Goal: Information Seeking & Learning: Learn about a topic

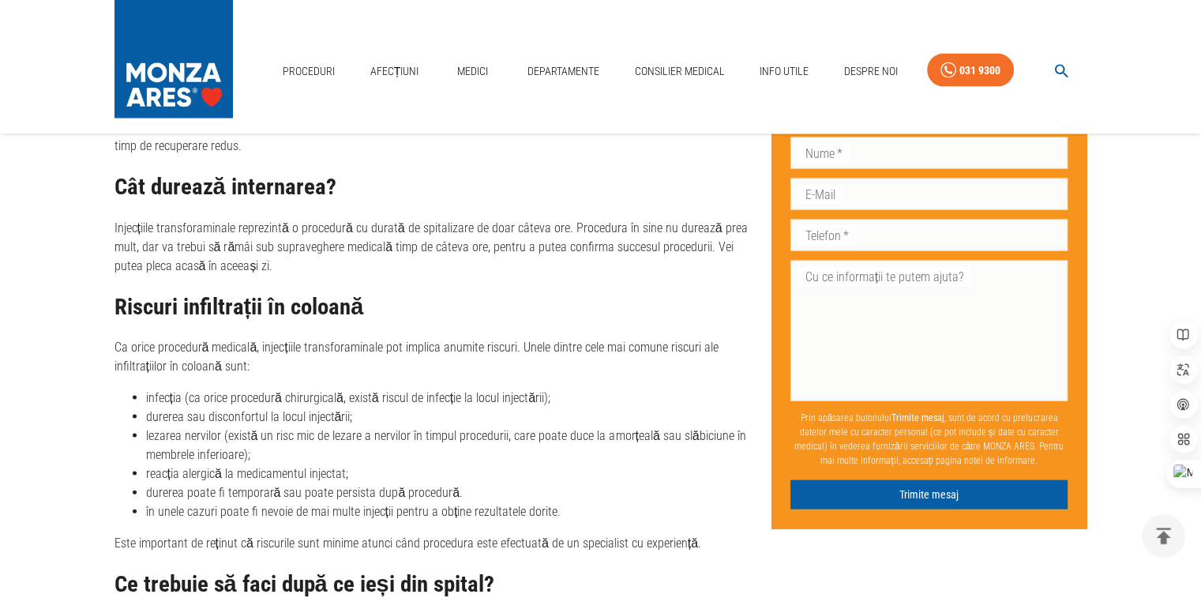
scroll to position [3237, 0]
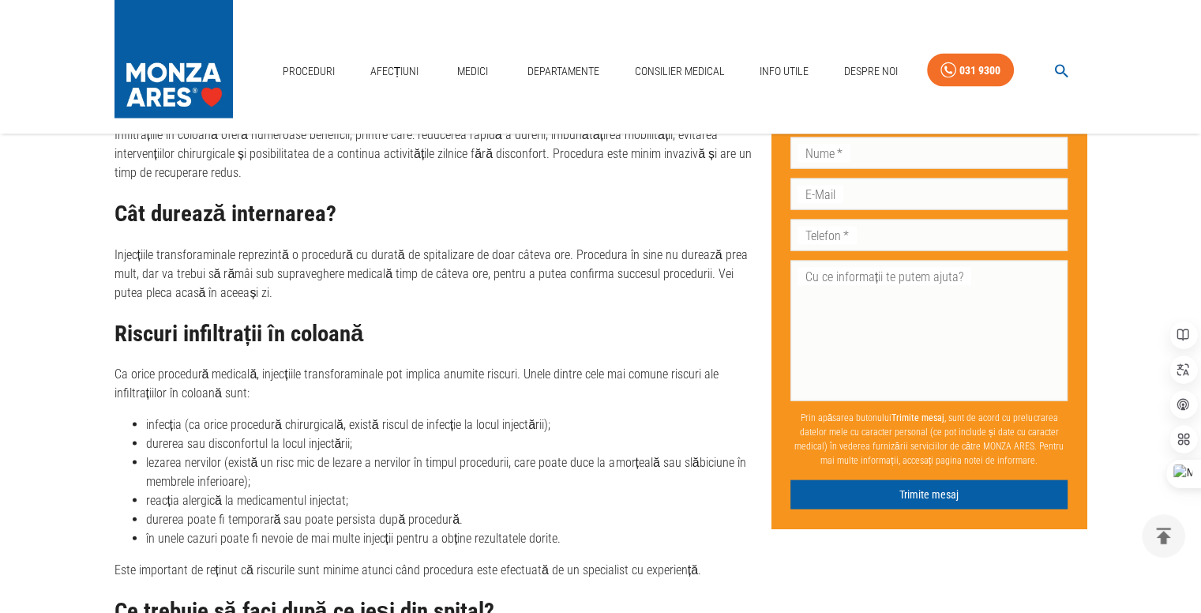
click at [199, 216] on h2 "Cât durează internarea?" at bounding box center [436, 213] width 644 height 25
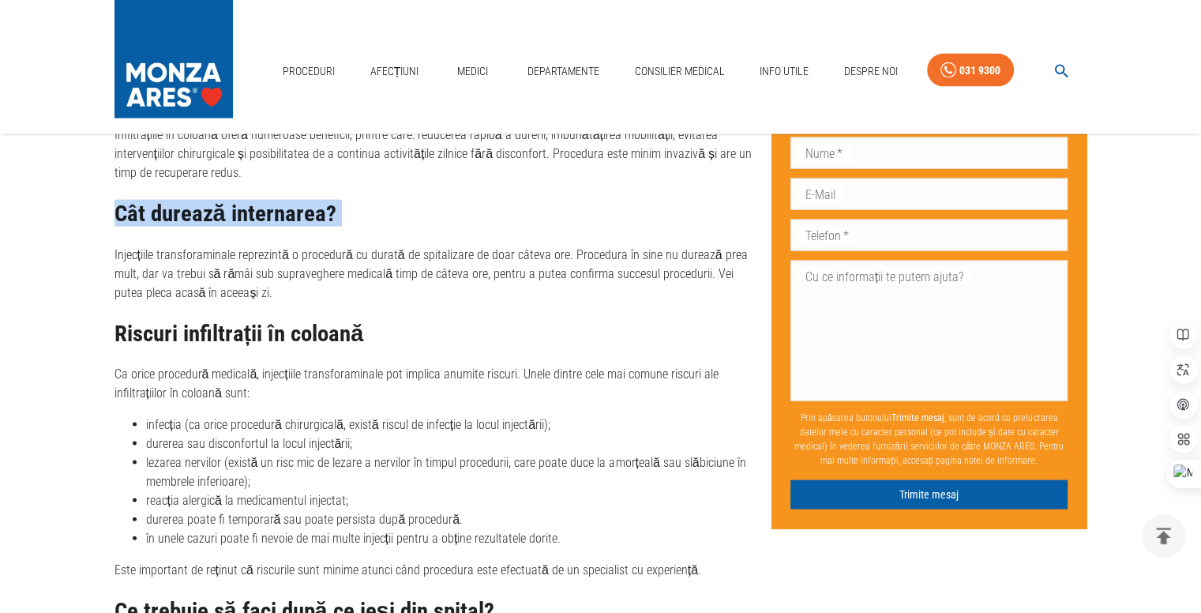
click at [199, 216] on h2 "Cât durează internarea?" at bounding box center [436, 213] width 644 height 25
click at [237, 207] on h2 "Cât durează internarea?" at bounding box center [436, 213] width 644 height 25
click at [238, 207] on h2 "Cât durează internarea?" at bounding box center [436, 213] width 644 height 25
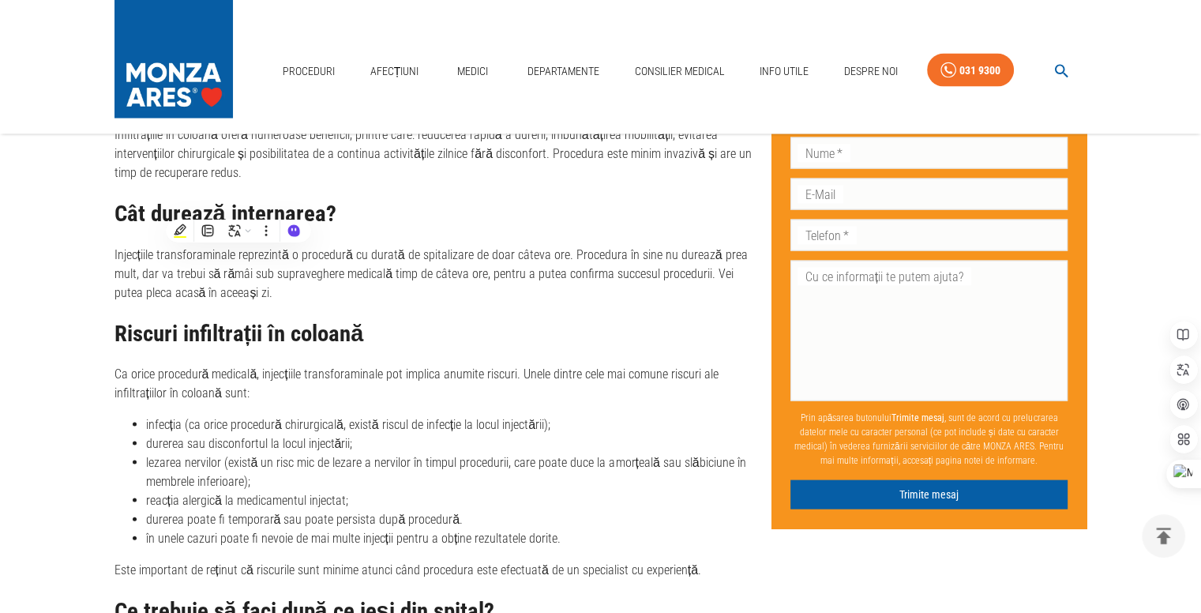
click at [184, 209] on h2 "Cât durează internarea?" at bounding box center [436, 213] width 644 height 25
click at [183, 209] on h2 "Cât durează internarea?" at bounding box center [436, 213] width 644 height 25
click at [128, 212] on h2 "Cât durează internarea?" at bounding box center [436, 213] width 644 height 25
click at [205, 156] on p "Infiltrațiile în coloană oferă numeroase beneficii, printre care: reducerea rap…" at bounding box center [436, 154] width 644 height 57
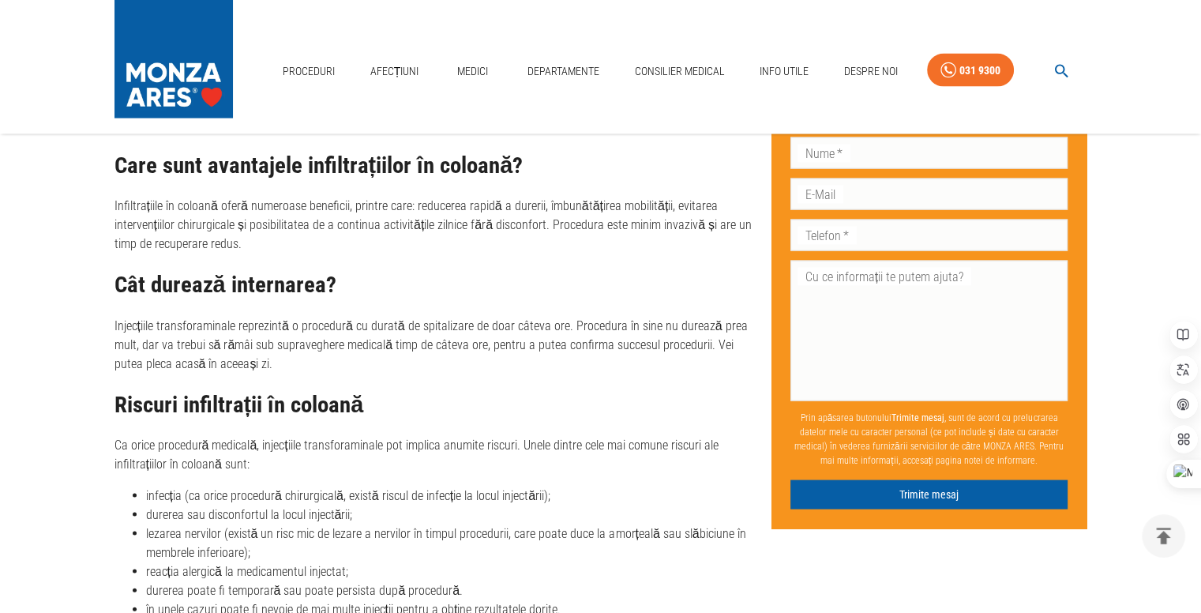
scroll to position [3079, 0]
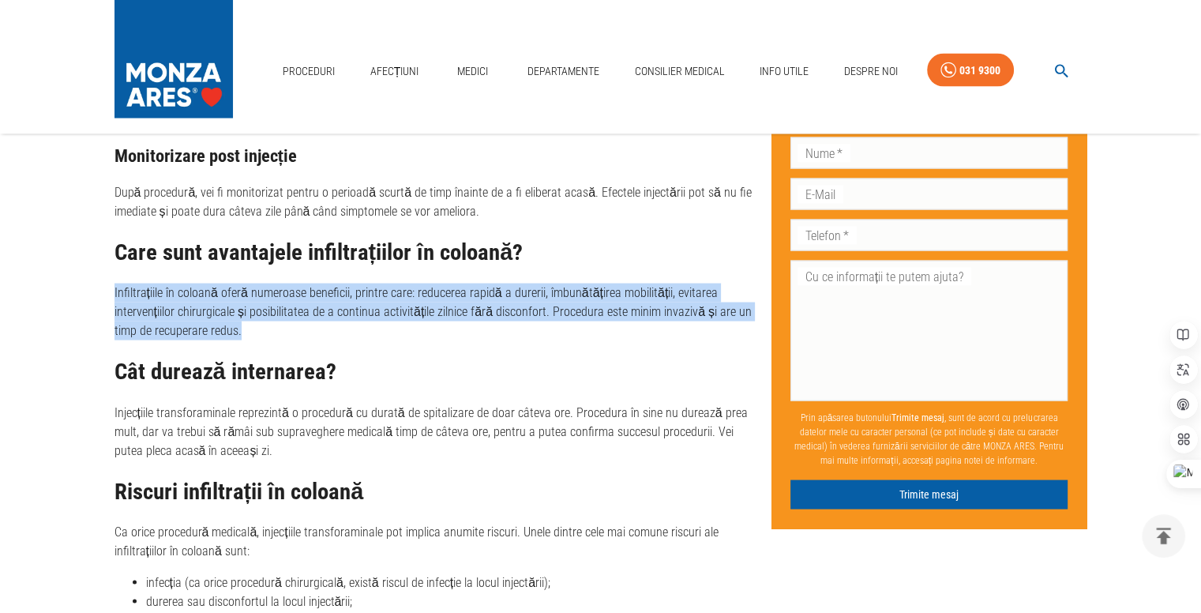
drag, startPoint x: 114, startPoint y: 288, endPoint x: 239, endPoint y: 331, distance: 132.6
click at [239, 331] on p "Infiltrațiile în coloană oferă numeroase beneficii, printre care: reducerea rap…" at bounding box center [436, 311] width 644 height 57
click at [186, 288] on p "Infiltrațiile în coloană oferă numeroase beneficii, printre care: reducerea rap…" at bounding box center [436, 311] width 644 height 57
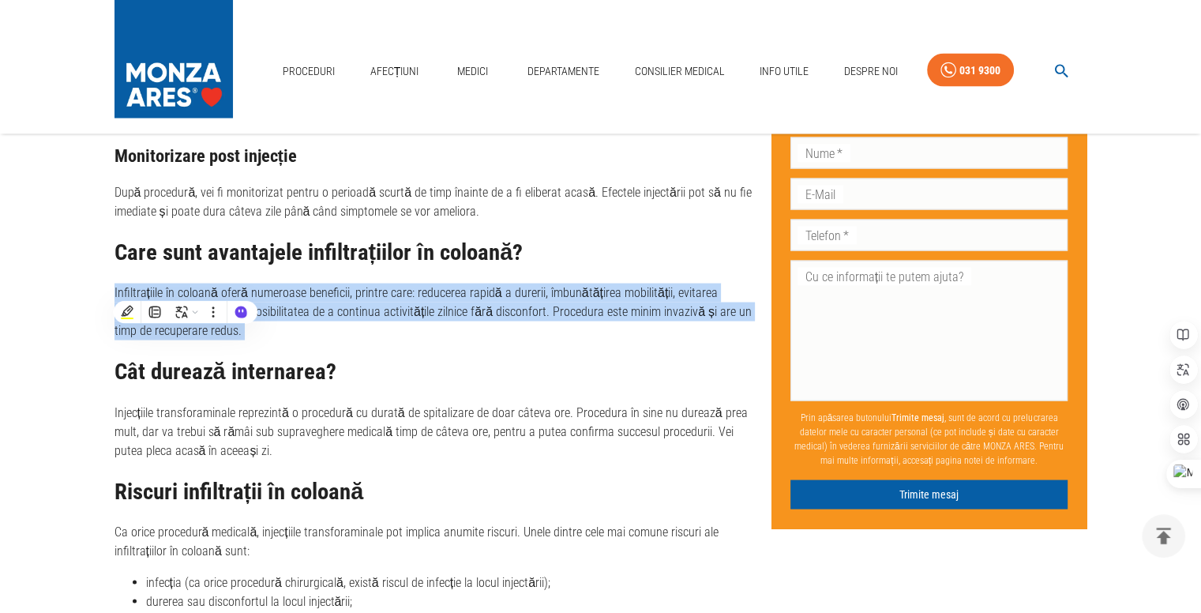
click at [145, 295] on p "Infiltrațiile în coloană oferă numeroase beneficii, printre care: reducerea rap…" at bounding box center [436, 311] width 644 height 57
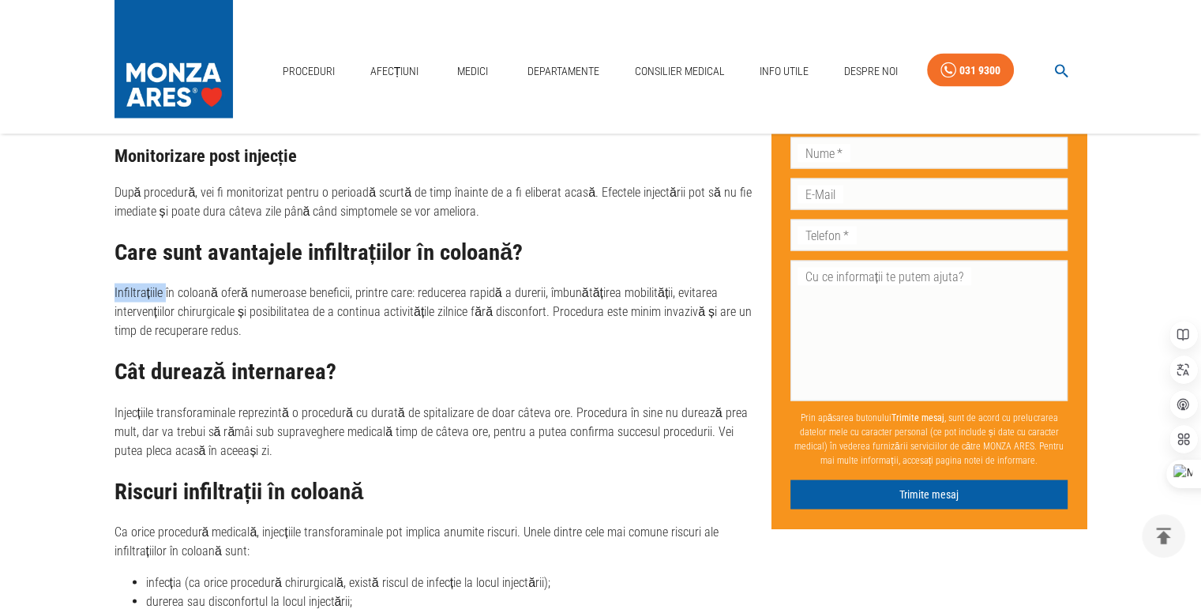
click at [145, 295] on p "Infiltrațiile în coloană oferă numeroase beneficii, printre care: reducerea rap…" at bounding box center [436, 311] width 644 height 57
click at [128, 290] on p "Infiltrațiile în coloană oferă numeroase beneficii, printre care: reducerea rap…" at bounding box center [436, 311] width 644 height 57
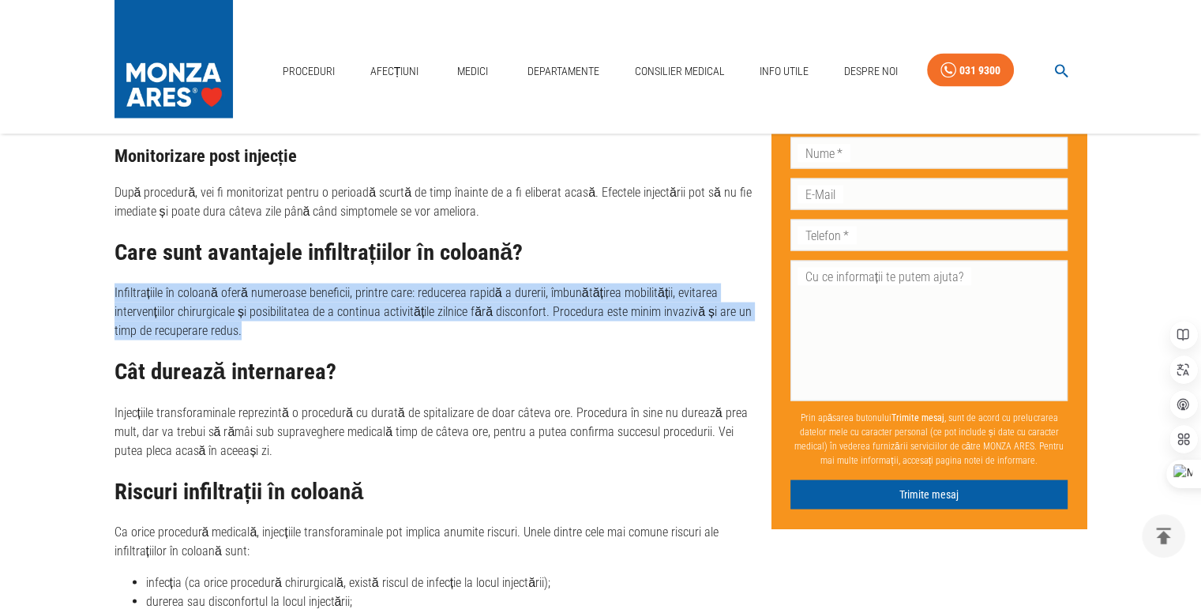
drag, startPoint x: 112, startPoint y: 290, endPoint x: 251, endPoint y: 337, distance: 146.8
click at [163, 297] on p "Infiltrațiile în coloană oferă numeroase beneficii, printre care: reducerea rap…" at bounding box center [436, 311] width 644 height 57
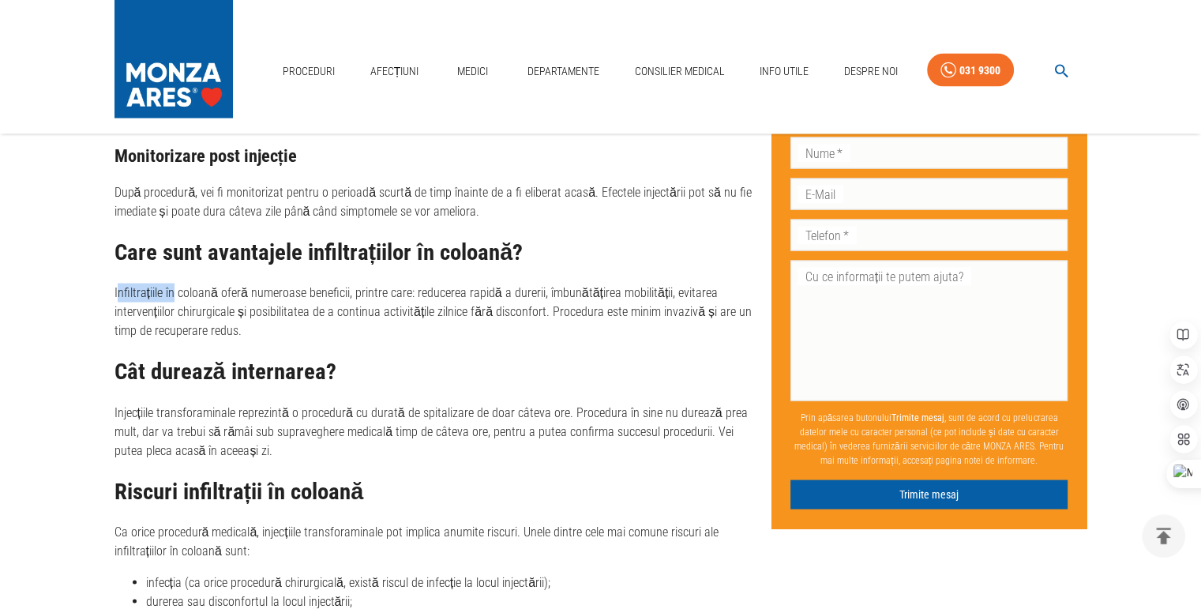
drag, startPoint x: 116, startPoint y: 291, endPoint x: 169, endPoint y: 298, distance: 53.3
click at [173, 298] on p "Infiltrațiile în coloană oferă numeroase beneficii, printre care: reducerea rap…" at bounding box center [436, 311] width 644 height 57
click at [143, 295] on p "Infiltrațiile în coloană oferă numeroase beneficii, printre care: reducerea rap…" at bounding box center [436, 311] width 644 height 57
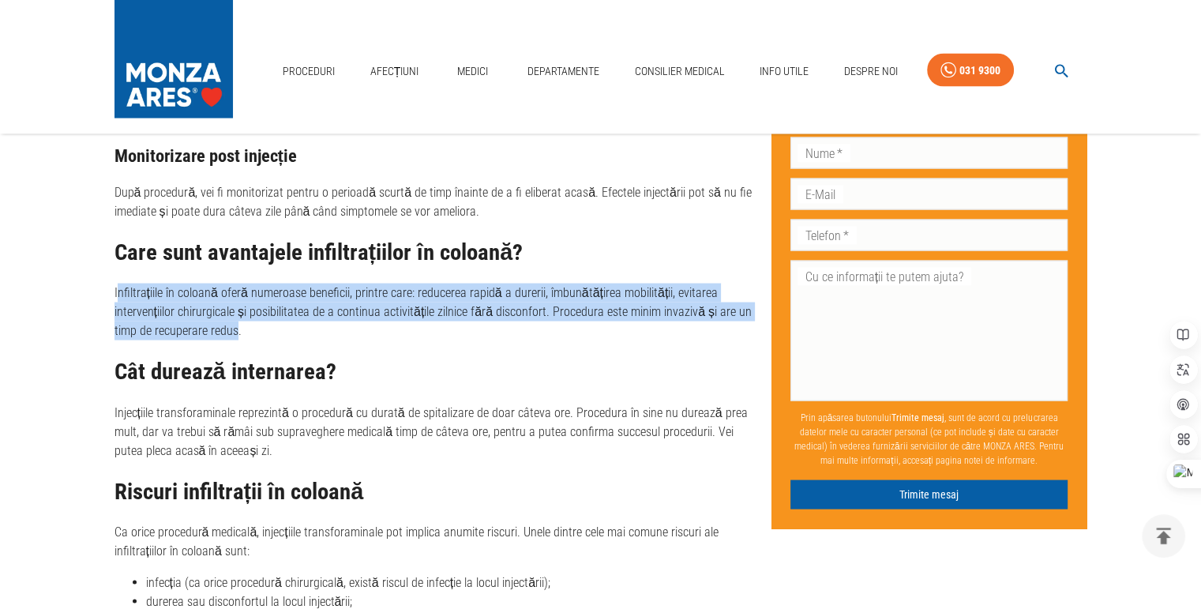
drag, startPoint x: 116, startPoint y: 290, endPoint x: 233, endPoint y: 329, distance: 123.3
click at [235, 329] on p "Infiltrațiile în coloană oferă numeroase beneficii, printre care: reducerea rap…" at bounding box center [436, 311] width 644 height 57
click at [137, 288] on p "Infiltrațiile în coloană oferă numeroase beneficii, printre care: reducerea rap…" at bounding box center [436, 311] width 644 height 57
drag, startPoint x: 117, startPoint y: 292, endPoint x: 228, endPoint y: 335, distance: 119.2
click at [228, 335] on p "Infiltrațiile în coloană oferă numeroase beneficii, printre care: reducerea rap…" at bounding box center [436, 311] width 644 height 57
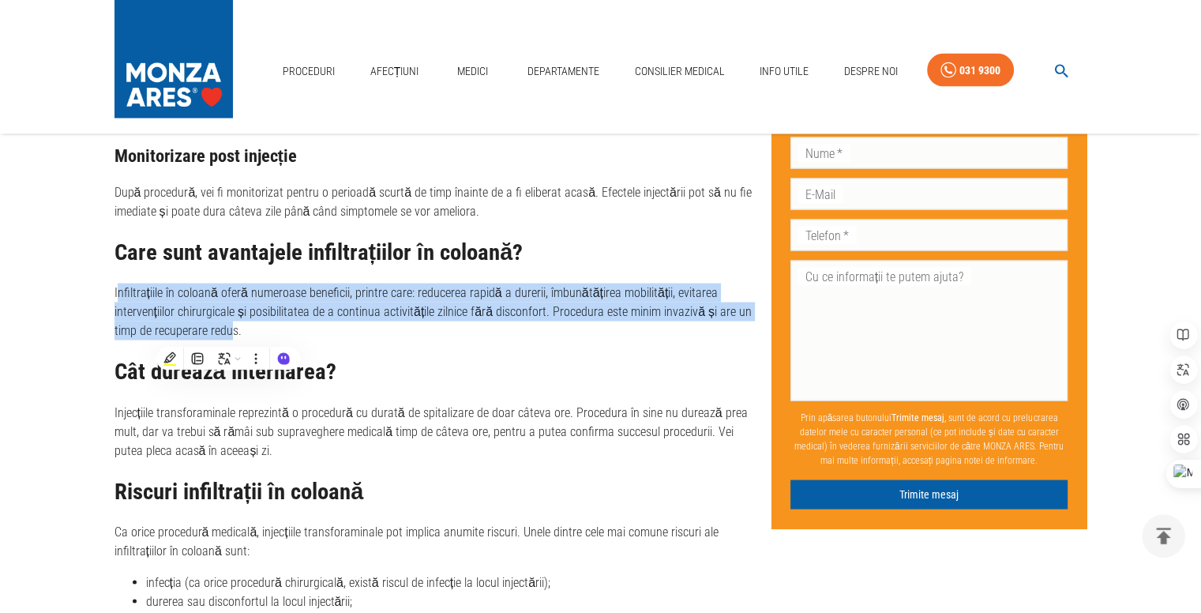
click at [149, 290] on p "Infiltrațiile în coloană oferă numeroase beneficii, printre care: reducerea rap…" at bounding box center [436, 311] width 644 height 57
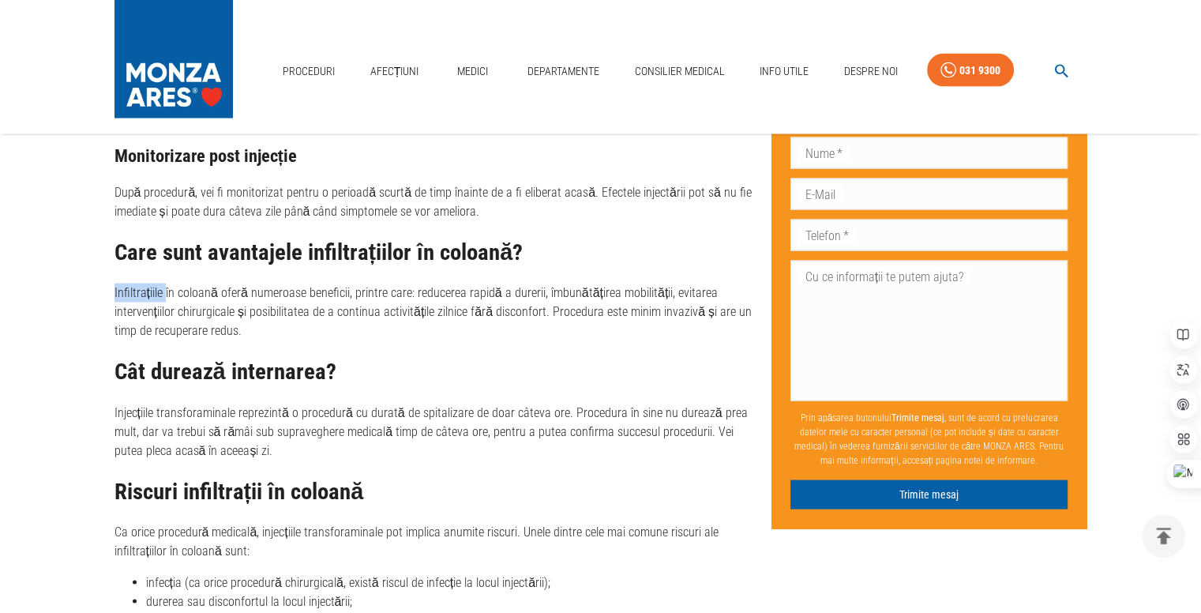
click at [149, 290] on p "Infiltrațiile în coloană oferă numeroase beneficii, printre care: reducerea rap…" at bounding box center [436, 311] width 644 height 57
click at [126, 290] on p "Infiltrațiile în coloană oferă numeroase beneficii, printre care: reducerea rap…" at bounding box center [436, 311] width 644 height 57
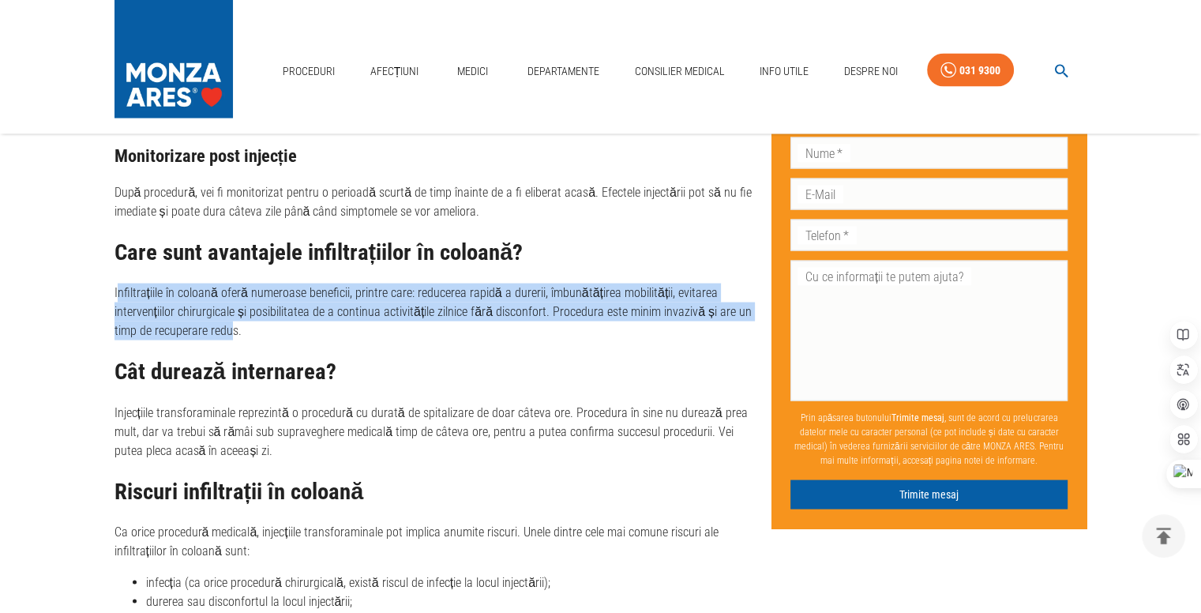
drag, startPoint x: 120, startPoint y: 294, endPoint x: 232, endPoint y: 332, distance: 118.6
click at [232, 332] on p "Infiltrațiile în coloană oferă numeroase beneficii, printre care: reducerea rap…" at bounding box center [436, 311] width 644 height 57
click at [126, 296] on p "Infiltrațiile în coloană oferă numeroase beneficii, printre care: reducerea rap…" at bounding box center [436, 311] width 644 height 57
drag, startPoint x: 117, startPoint y: 291, endPoint x: 231, endPoint y: 336, distance: 122.6
click at [231, 336] on p "Infiltrațiile în coloană oferă numeroase beneficii, printre care: reducerea rap…" at bounding box center [436, 311] width 644 height 57
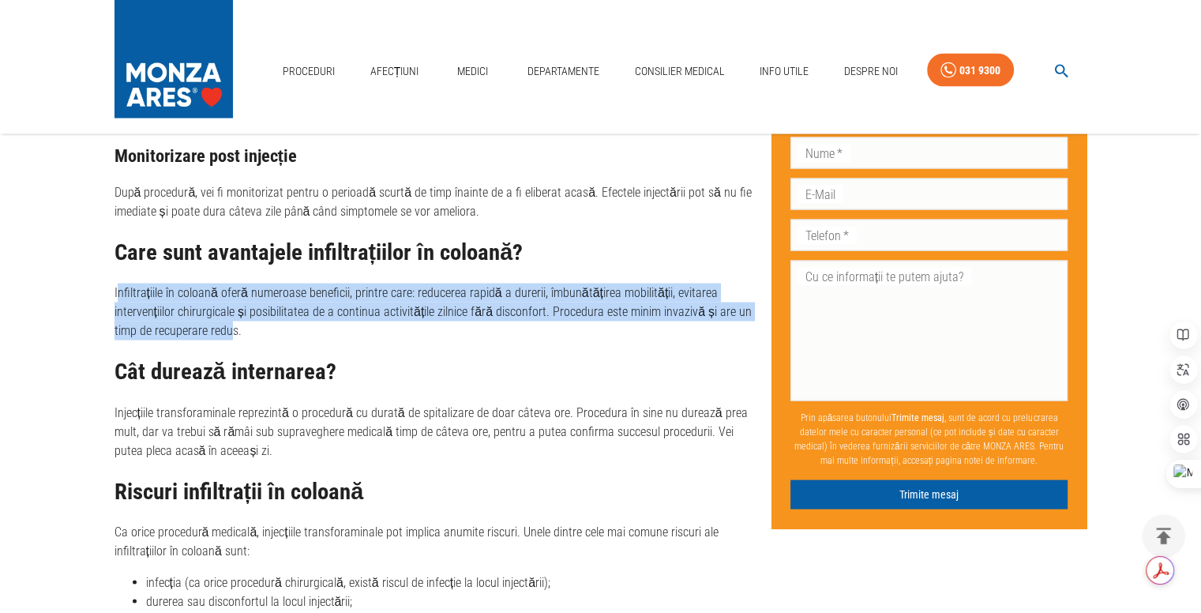
click at [174, 302] on p "Infiltrațiile în coloană oferă numeroase beneficii, printre care: reducerea rap…" at bounding box center [436, 311] width 644 height 57
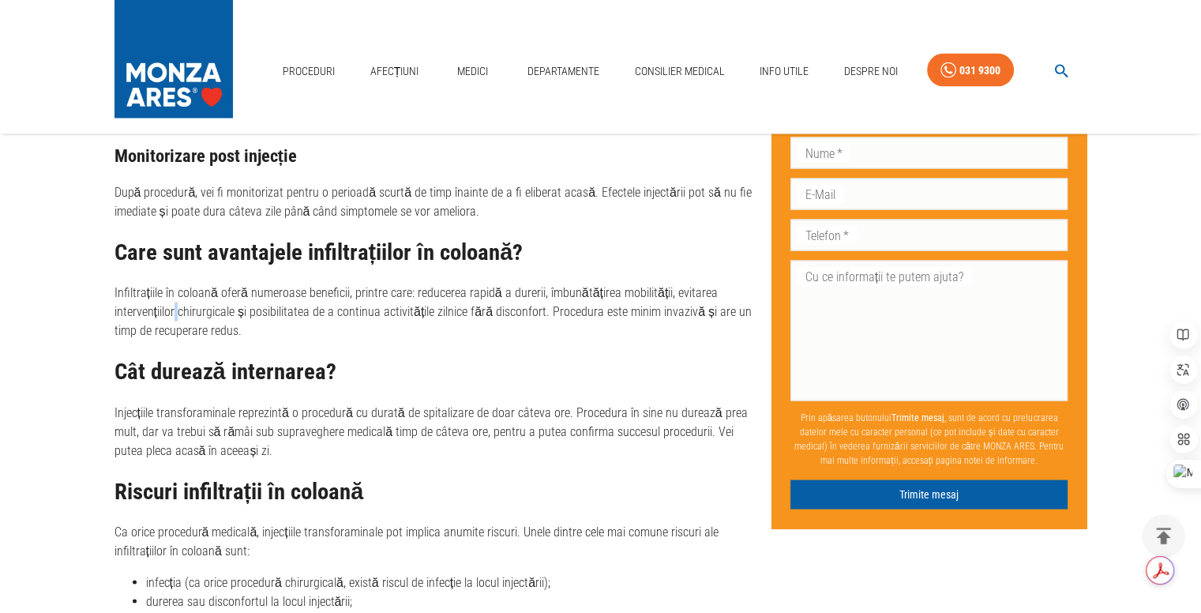
click at [174, 302] on p "Infiltrațiile în coloană oferă numeroase beneficii, printre care: reducerea rap…" at bounding box center [436, 311] width 644 height 57
drag, startPoint x: 115, startPoint y: 287, endPoint x: 126, endPoint y: 291, distance: 11.7
click at [126, 291] on p "Infiltrațiile în coloană oferă numeroase beneficii, printre care: reducerea rap…" at bounding box center [436, 311] width 644 height 57
click at [123, 291] on p "Infiltrațiile în coloană oferă numeroase beneficii, printre care: reducerea rap…" at bounding box center [436, 311] width 644 height 57
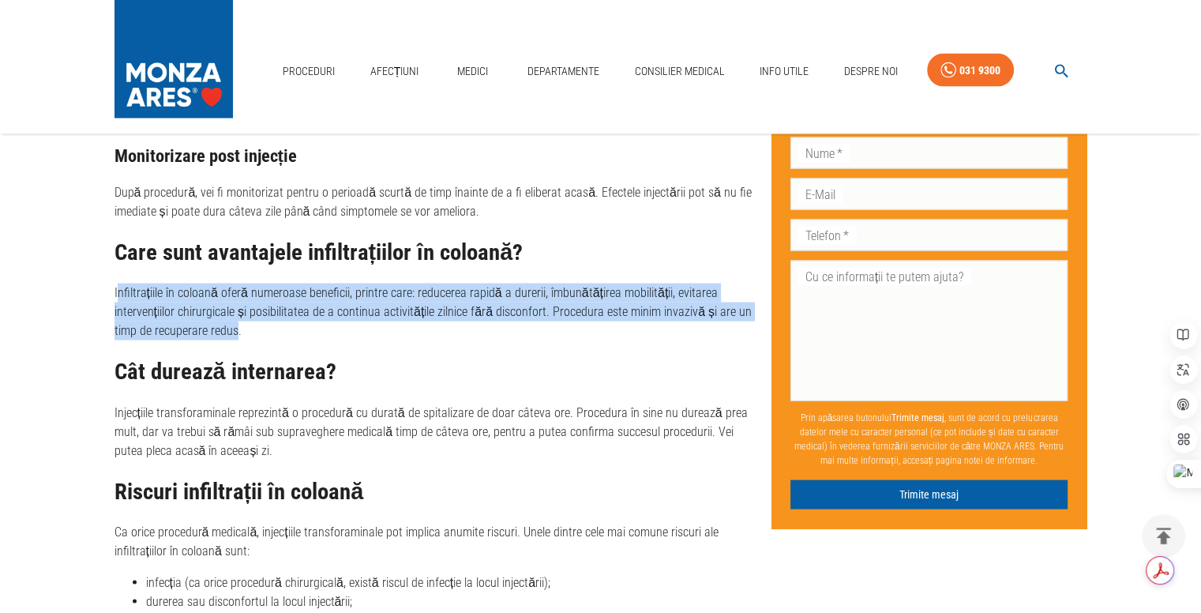
drag, startPoint x: 120, startPoint y: 291, endPoint x: 235, endPoint y: 326, distance: 120.4
click at [235, 326] on p "Infiltrațiile în coloană oferă numeroase beneficii, printre care: reducerea rap…" at bounding box center [436, 311] width 644 height 57
click at [117, 292] on p "Infiltrațiile în coloană oferă numeroase beneficii, printre care: reducerea rap…" at bounding box center [436, 311] width 644 height 57
click at [122, 292] on p "Infiltrațiile în coloană oferă numeroase beneficii, printre care: reducerea rap…" at bounding box center [436, 311] width 644 height 57
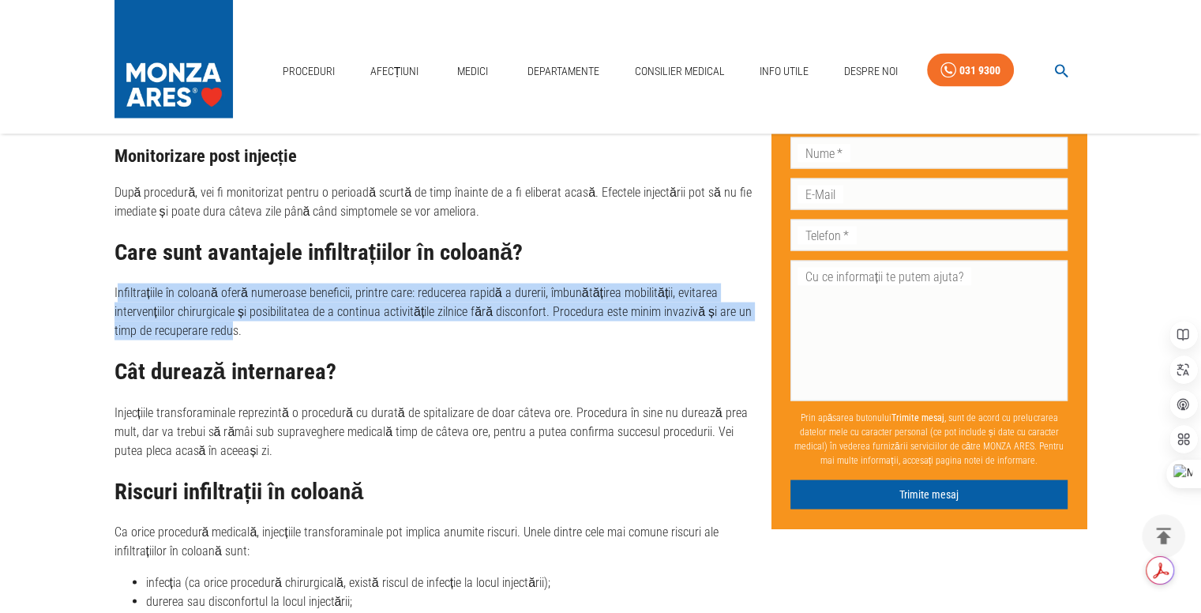
drag, startPoint x: 120, startPoint y: 291, endPoint x: 231, endPoint y: 330, distance: 117.1
click at [231, 330] on p "Infiltrațiile în coloană oferă numeroase beneficii, printre care: reducerea rap…" at bounding box center [436, 311] width 644 height 57
click at [177, 307] on p "Infiltrațiile în coloană oferă numeroase beneficii, printre care: reducerea rap…" at bounding box center [436, 311] width 644 height 57
drag, startPoint x: 117, startPoint y: 292, endPoint x: 231, endPoint y: 330, distance: 119.8
click at [231, 330] on p "Infiltrațiile în coloană oferă numeroase beneficii, printre care: reducerea rap…" at bounding box center [436, 311] width 644 height 57
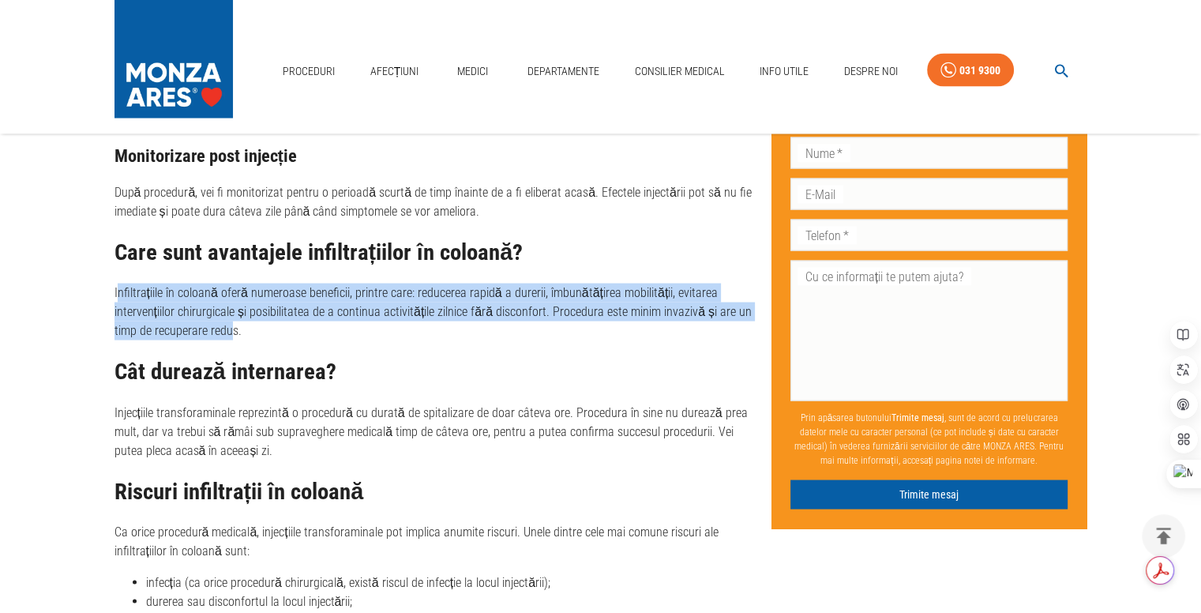
click at [174, 303] on p "Infiltrațiile în coloană oferă numeroase beneficii, printre care: reducerea rap…" at bounding box center [436, 311] width 644 height 57
drag, startPoint x: 119, startPoint y: 291, endPoint x: 231, endPoint y: 328, distance: 117.6
click at [231, 328] on p "Infiltrațiile în coloană oferă numeroase beneficii, printre care: reducerea rap…" at bounding box center [436, 311] width 644 height 57
click at [169, 297] on p "Infiltrațiile în coloană oferă numeroase beneficii, printre care: reducerea rap…" at bounding box center [436, 311] width 644 height 57
drag, startPoint x: 117, startPoint y: 291, endPoint x: 212, endPoint y: 320, distance: 98.9
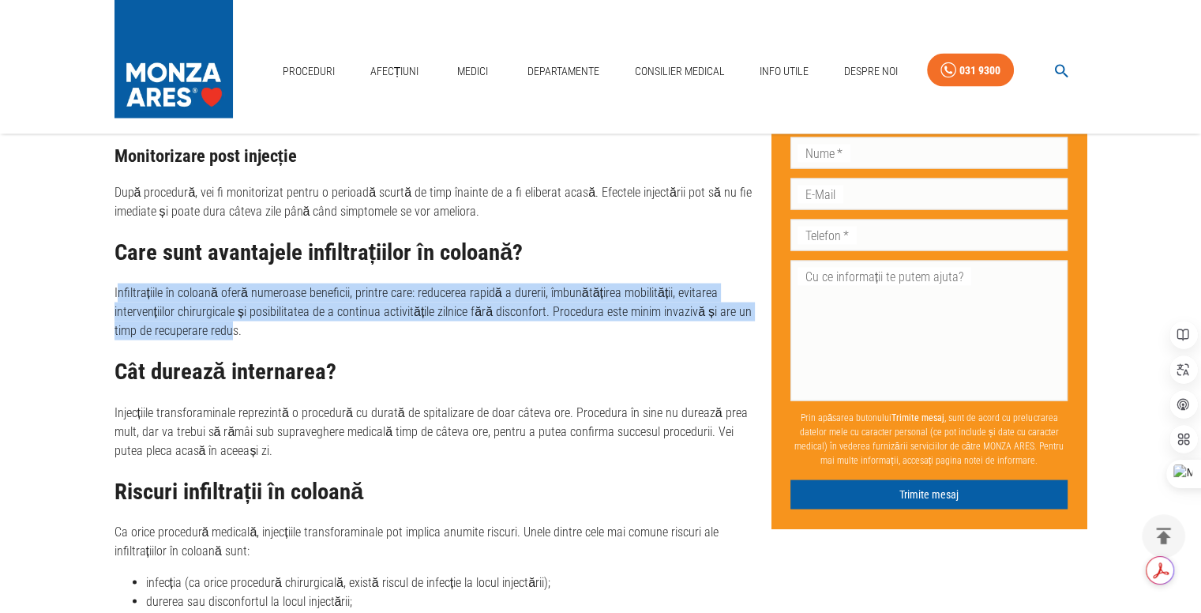
click at [227, 328] on p "Infiltrațiile în coloană oferă numeroase beneficii, printre care: reducerea rap…" at bounding box center [436, 311] width 644 height 57
click at [152, 306] on p "Infiltrațiile în coloană oferă numeroase beneficii, printre care: reducerea rap…" at bounding box center [436, 311] width 644 height 57
drag, startPoint x: 117, startPoint y: 291, endPoint x: 230, endPoint y: 328, distance: 118.9
click at [230, 328] on p "Infiltrațiile în coloană oferă numeroase beneficii, printre care: reducerea rap…" at bounding box center [436, 311] width 644 height 57
click at [122, 294] on p "Infiltrațiile în coloană oferă numeroase beneficii, printre care: reducerea rap…" at bounding box center [436, 311] width 644 height 57
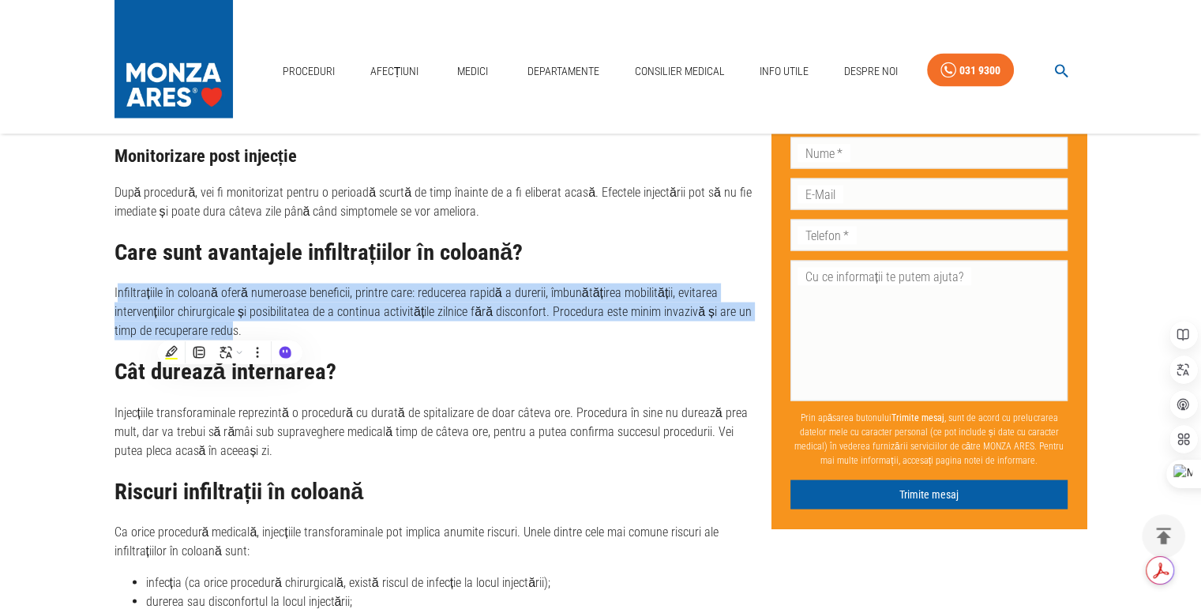
click at [122, 294] on p "Infiltrațiile în coloană oferă numeroase beneficii, printre care: reducerea rap…" at bounding box center [436, 311] width 644 height 57
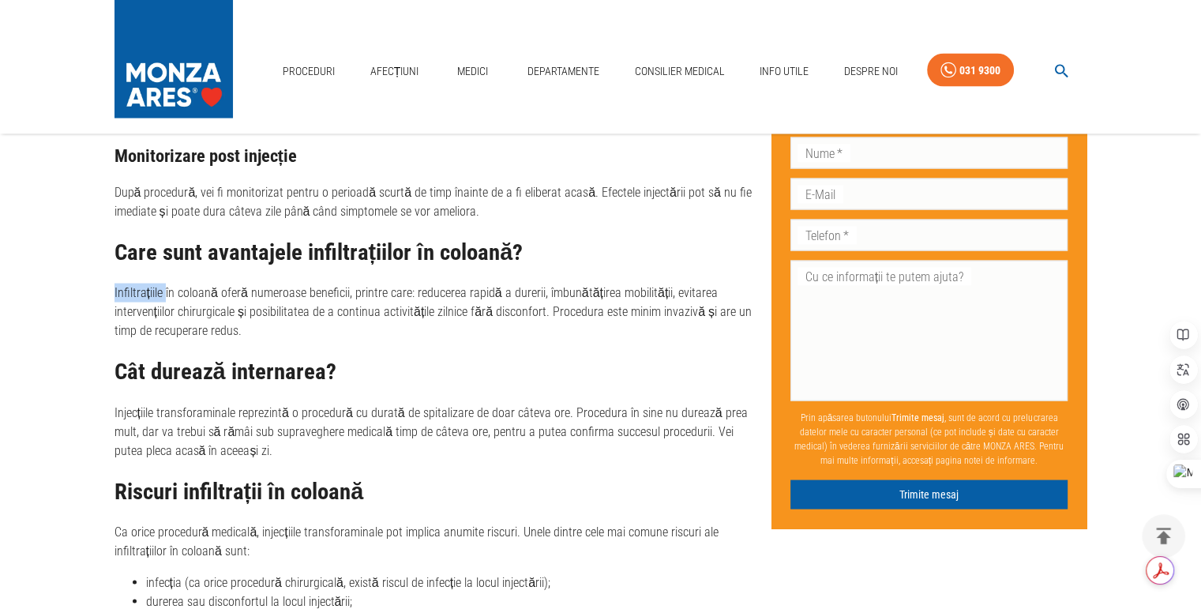
click at [117, 291] on p "Infiltrațiile în coloană oferă numeroase beneficii, printre care: reducerea rap…" at bounding box center [436, 311] width 644 height 57
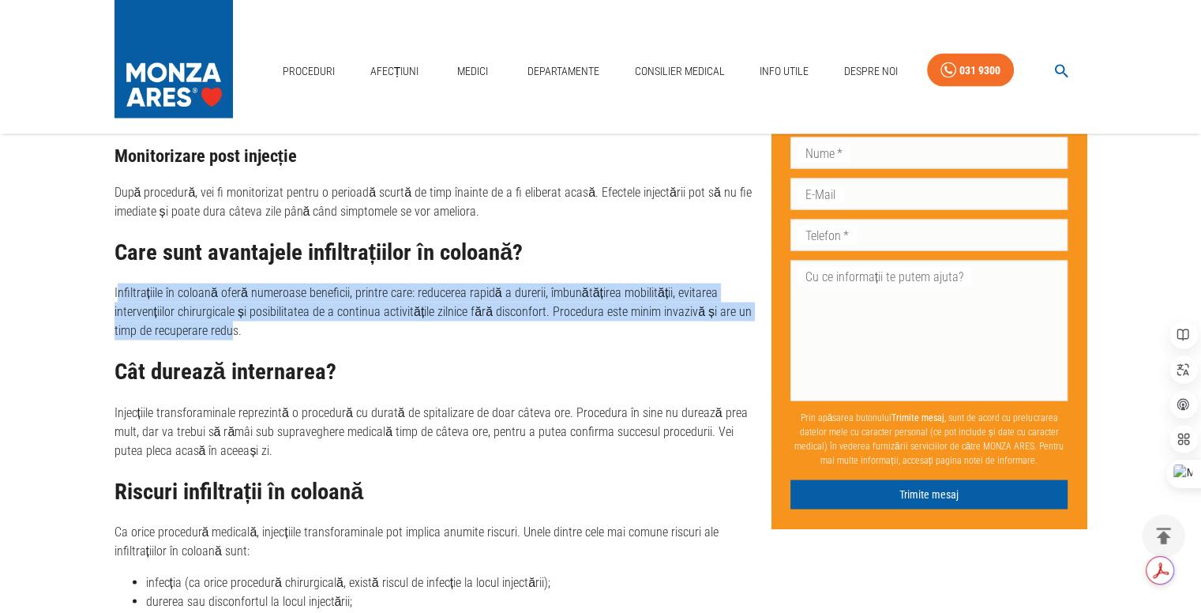
drag, startPoint x: 118, startPoint y: 291, endPoint x: 217, endPoint y: 329, distance: 106.5
click at [228, 339] on p "Infiltrațiile în coloană oferă numeroase beneficii, printre care: reducerea rap…" at bounding box center [436, 311] width 644 height 57
click at [177, 312] on p "Infiltrațiile în coloană oferă numeroase beneficii, printre care: reducerea rap…" at bounding box center [436, 311] width 644 height 57
drag, startPoint x: 119, startPoint y: 289, endPoint x: 229, endPoint y: 328, distance: 116.6
click at [229, 328] on p "Infiltrațiile în coloană oferă numeroase beneficii, printre care: reducerea rap…" at bounding box center [436, 311] width 644 height 57
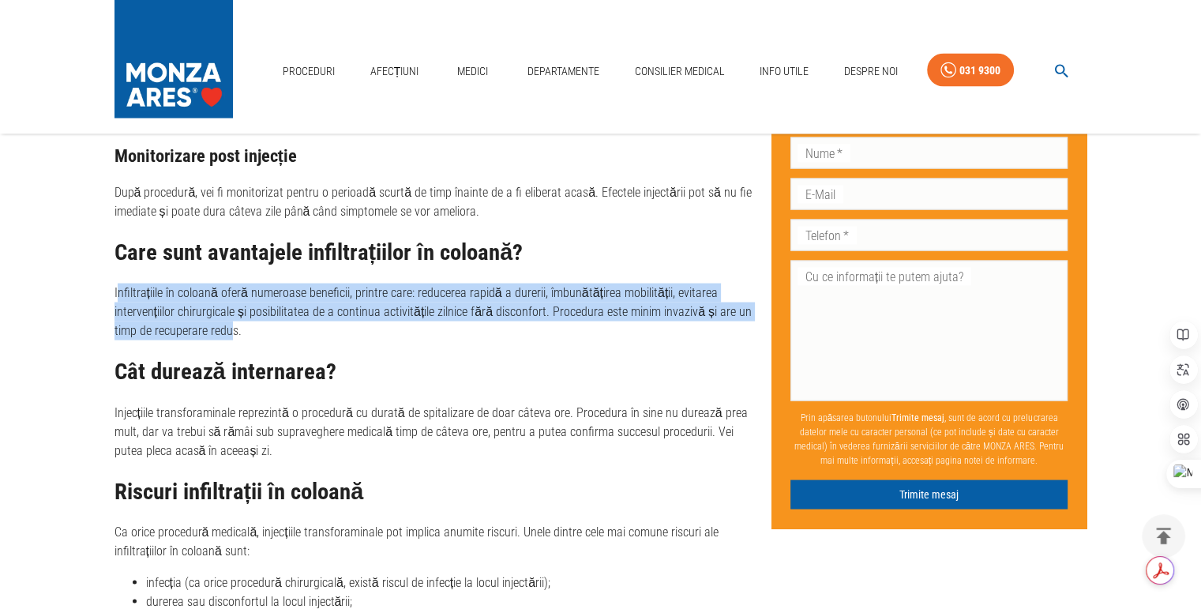
click at [120, 293] on p "Infiltrațiile în coloană oferă numeroase beneficii, printre care: reducerea rap…" at bounding box center [436, 311] width 644 height 57
drag, startPoint x: 118, startPoint y: 293, endPoint x: 227, endPoint y: 331, distance: 116.1
click at [227, 331] on p "Infiltrațiile în coloană oferă numeroase beneficii, printre care: reducerea rap…" at bounding box center [436, 311] width 644 height 57
click at [225, 329] on p "Infiltrațiile în coloană oferă numeroase beneficii, printre care: reducerea rap…" at bounding box center [436, 311] width 644 height 57
click at [130, 302] on p "Infiltrațiile în coloană oferă numeroase beneficii, printre care: reducerea rap…" at bounding box center [436, 311] width 644 height 57
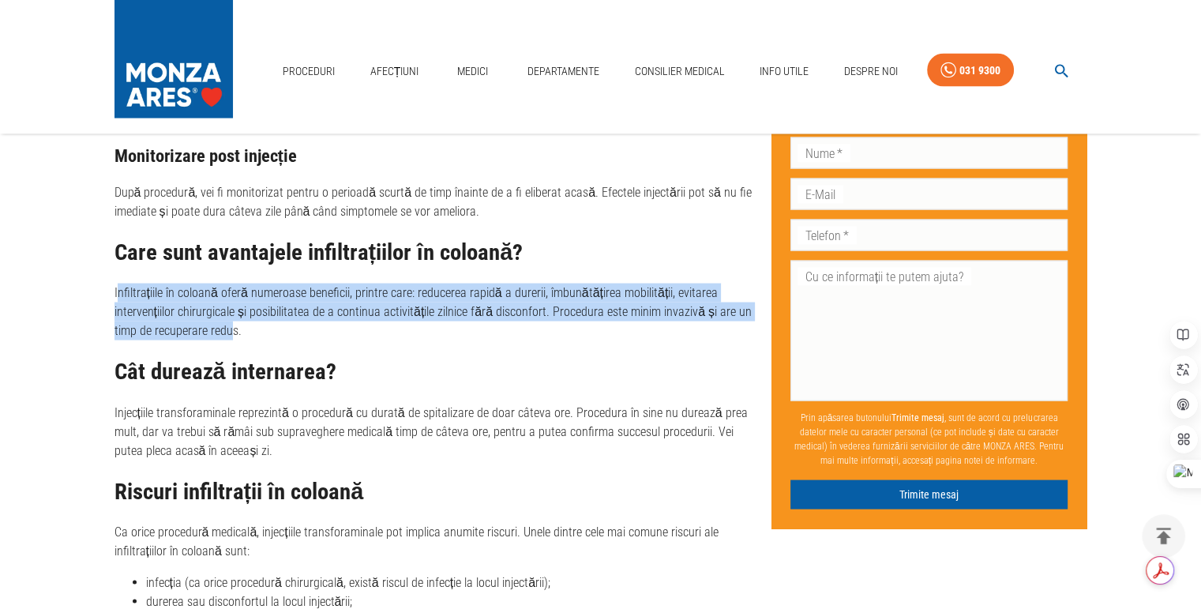
drag, startPoint x: 118, startPoint y: 293, endPoint x: 229, endPoint y: 329, distance: 116.4
click at [229, 329] on p "Infiltrațiile în coloană oferă numeroase beneficii, printre care: reducerea rap…" at bounding box center [436, 311] width 644 height 57
click at [143, 295] on p "Infiltrațiile în coloană oferă numeroase beneficii, printre care: reducerea rap…" at bounding box center [436, 311] width 644 height 57
drag, startPoint x: 117, startPoint y: 292, endPoint x: 231, endPoint y: 336, distance: 121.7
click at [231, 336] on p "Infiltrațiile în coloană oferă numeroase beneficii, printre care: reducerea rap…" at bounding box center [436, 311] width 644 height 57
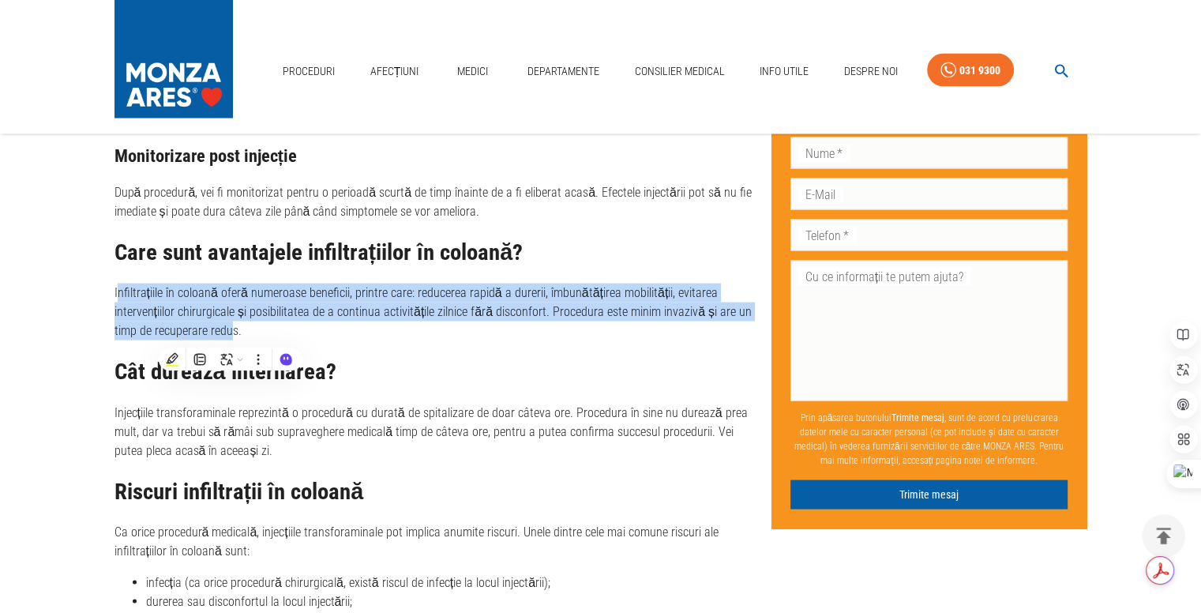
click at [140, 300] on p "Infiltrațiile în coloană oferă numeroase beneficii, printre care: reducerea rap…" at bounding box center [436, 311] width 644 height 57
drag, startPoint x: 117, startPoint y: 291, endPoint x: 231, endPoint y: 323, distance: 118.0
click at [231, 323] on p "Infiltrațiile în coloană oferă numeroase beneficii, printre care: reducerea rap…" at bounding box center [436, 311] width 644 height 57
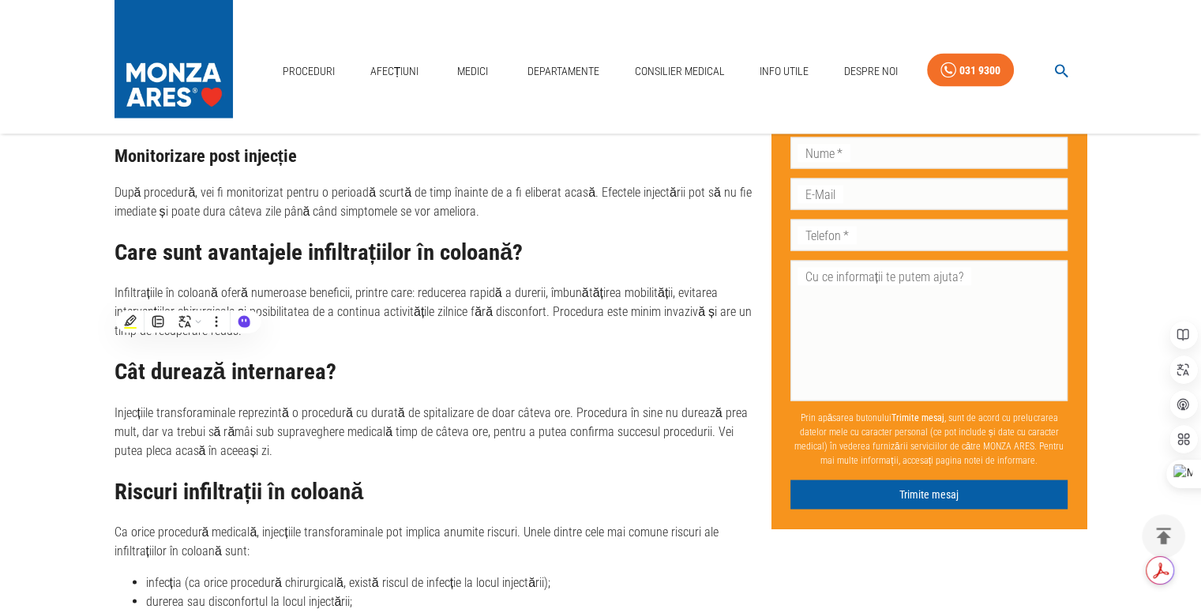
drag, startPoint x: 189, startPoint y: 298, endPoint x: 291, endPoint y: 209, distance: 135.5
click at [291, 209] on p "După procedură, vei fi monitorizat pentru o perioadă scurtă de timp înainte de …" at bounding box center [436, 202] width 644 height 38
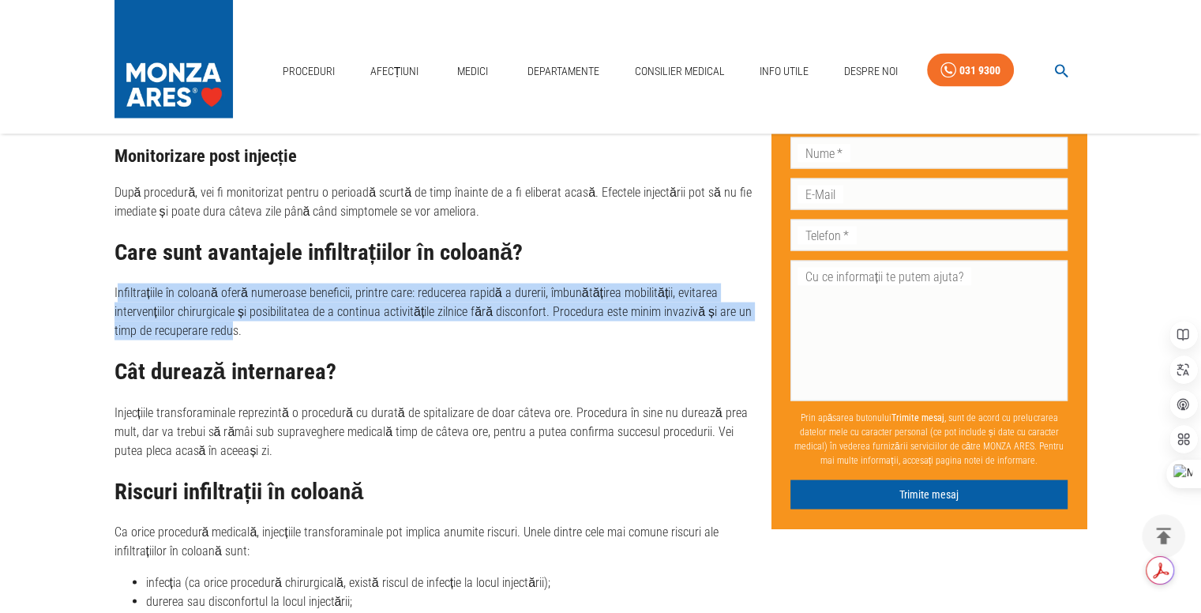
drag, startPoint x: 117, startPoint y: 290, endPoint x: 231, endPoint y: 329, distance: 120.4
click at [231, 329] on p "Infiltrațiile în coloană oferă numeroase beneficii, printre care: reducerea rap…" at bounding box center [436, 311] width 644 height 57
click at [211, 296] on p "Infiltrațiile în coloană oferă numeroase beneficii, printre care: reducerea rap…" at bounding box center [436, 311] width 644 height 57
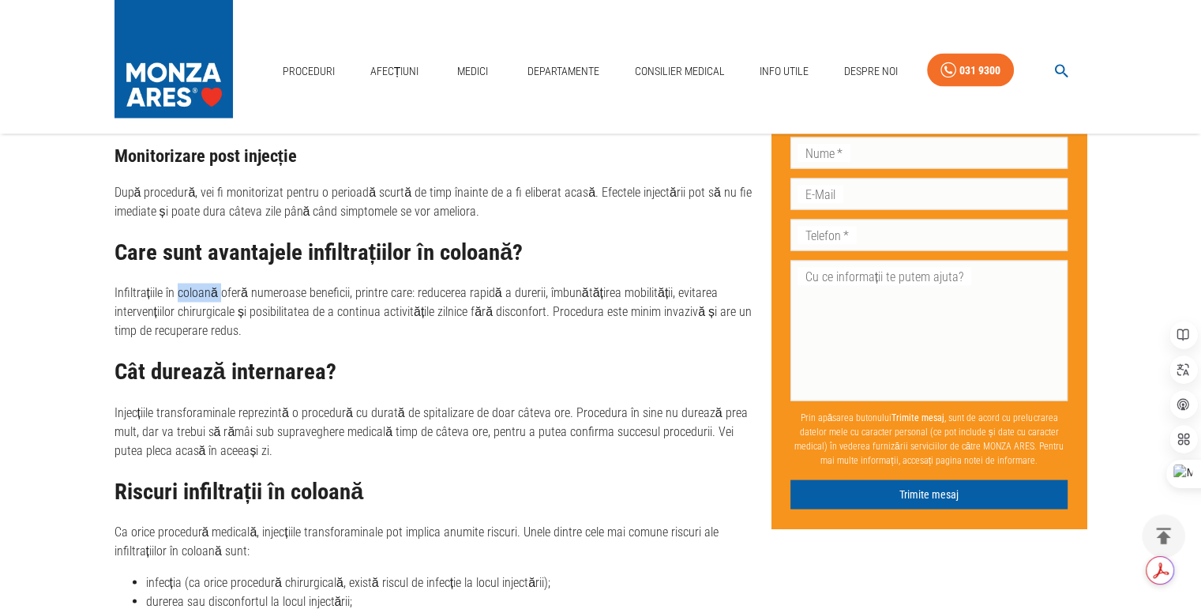
click at [211, 296] on p "Infiltrațiile în coloană oferă numeroase beneficii, printre care: reducerea rap…" at bounding box center [436, 311] width 644 height 57
click at [141, 285] on p "Infiltrațiile în coloană oferă numeroase beneficii, printre care: reducerea rap…" at bounding box center [436, 311] width 644 height 57
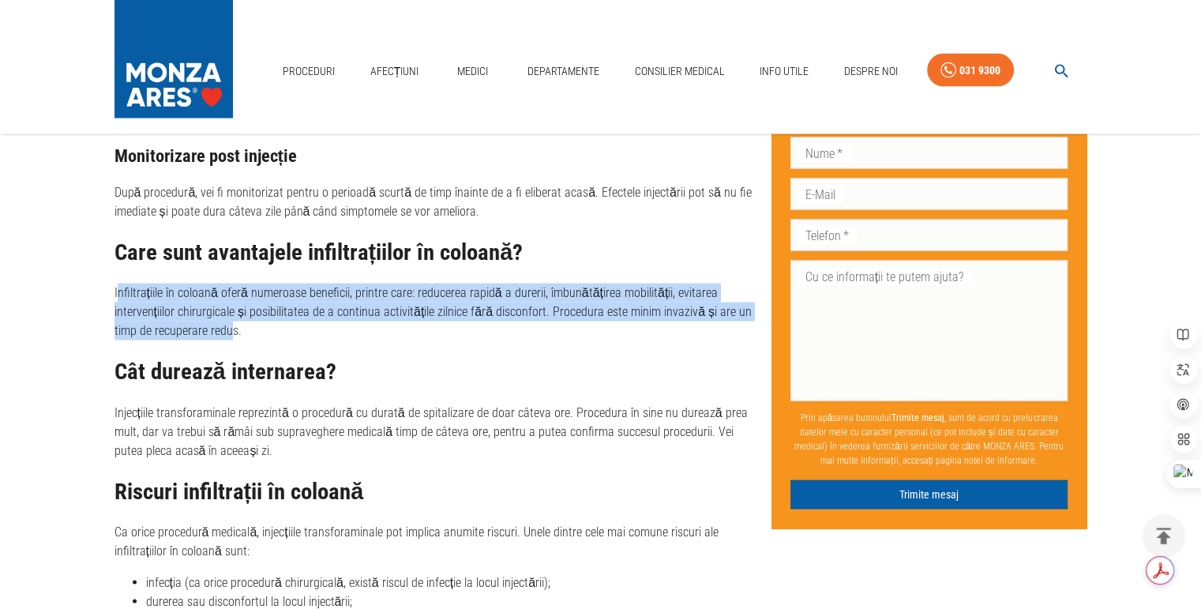
drag, startPoint x: 118, startPoint y: 295, endPoint x: 231, endPoint y: 328, distance: 118.7
click at [231, 328] on p "Infiltrațiile în coloană oferă numeroase beneficii, printre care: reducerea rap…" at bounding box center [436, 311] width 644 height 57
click at [206, 304] on p "Infiltrațiile în coloană oferă numeroase beneficii, printre care: reducerea rap…" at bounding box center [436, 311] width 644 height 57
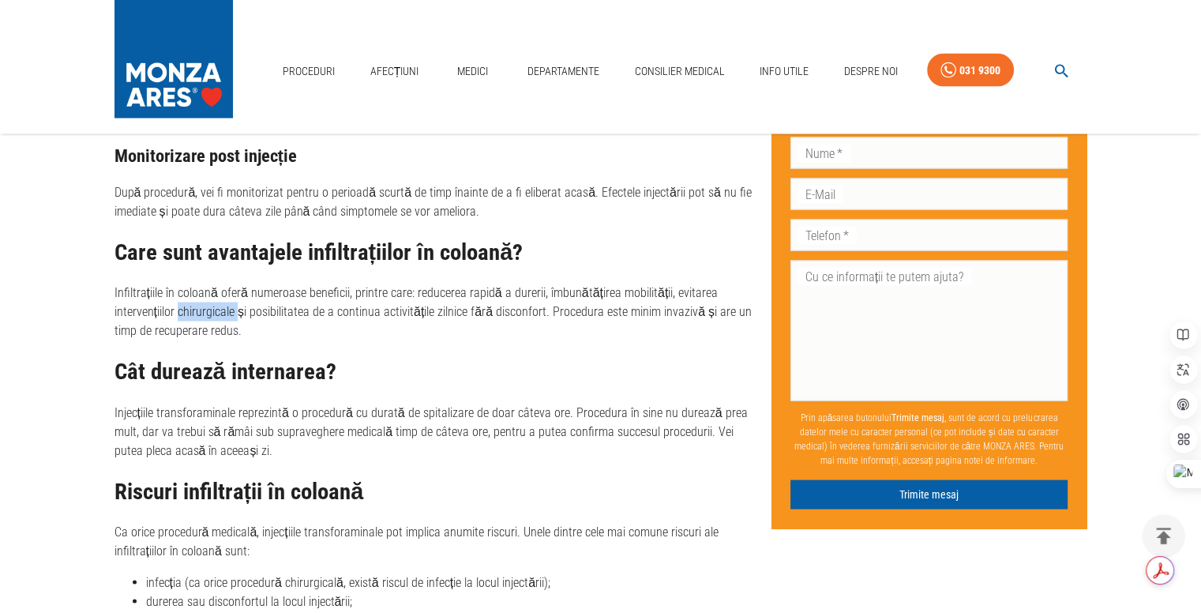
click at [206, 304] on p "Infiltrațiile în coloană oferă numeroase beneficii, printre care: reducerea rap…" at bounding box center [436, 311] width 644 height 57
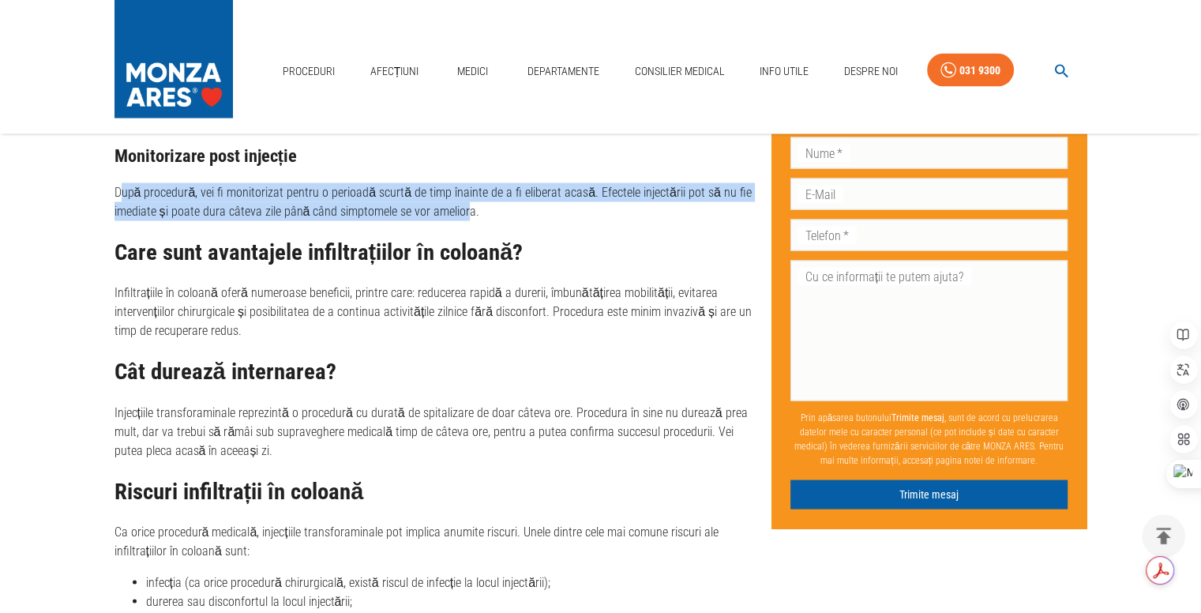
drag, startPoint x: 120, startPoint y: 193, endPoint x: 464, endPoint y: 206, distance: 344.5
click at [464, 206] on p "După procedură, vei fi monitorizat pentru o perioadă scurtă de timp înainte de …" at bounding box center [436, 202] width 644 height 38
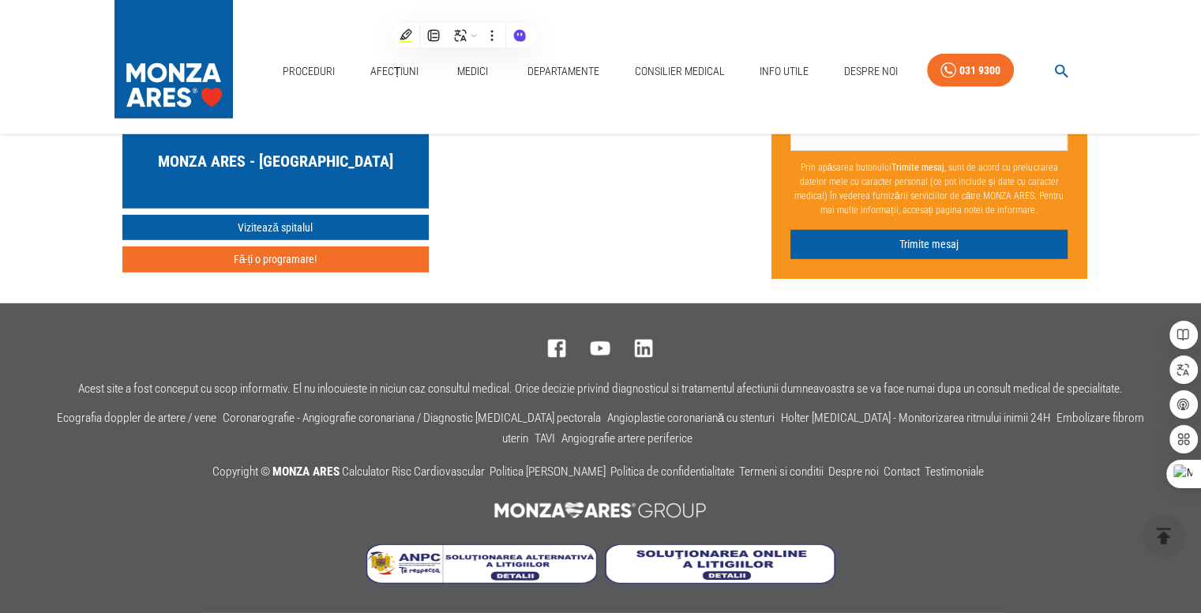
scroll to position [4754, 0]
